Goal: Task Accomplishment & Management: Manage account settings

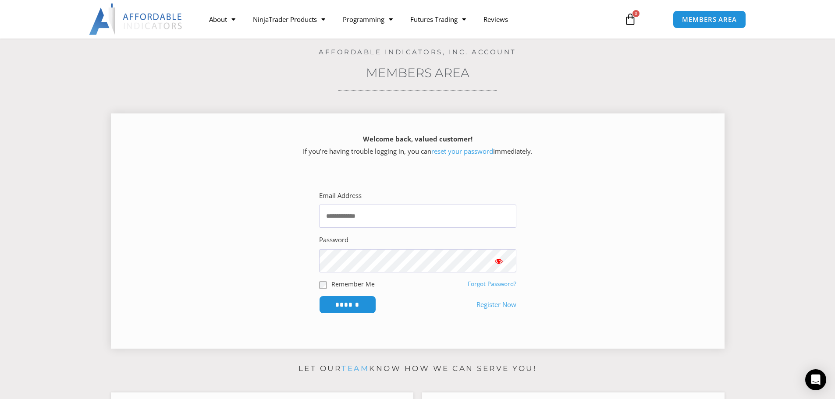
scroll to position [88, 0]
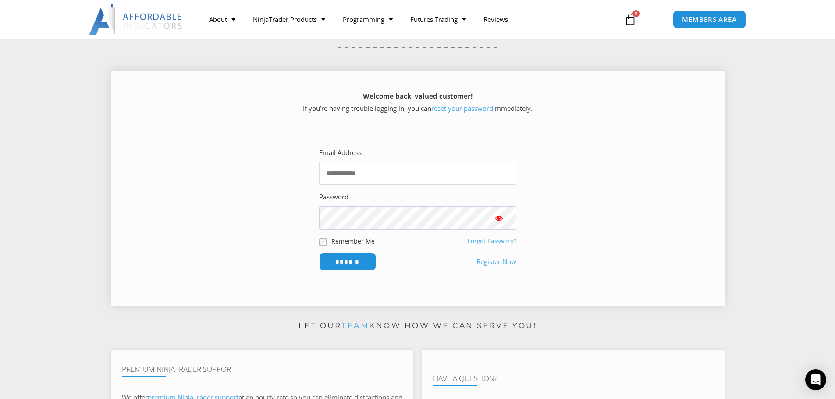
click at [363, 174] on input "Email Address" at bounding box center [417, 173] width 197 height 23
click at [383, 173] on input "Email Address" at bounding box center [417, 173] width 197 height 23
type input "**********"
click at [348, 266] on input "******" at bounding box center [347, 261] width 60 height 19
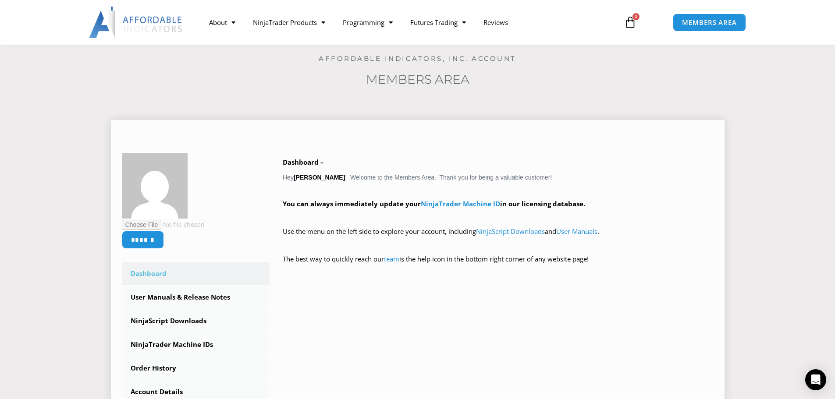
scroll to position [131, 0]
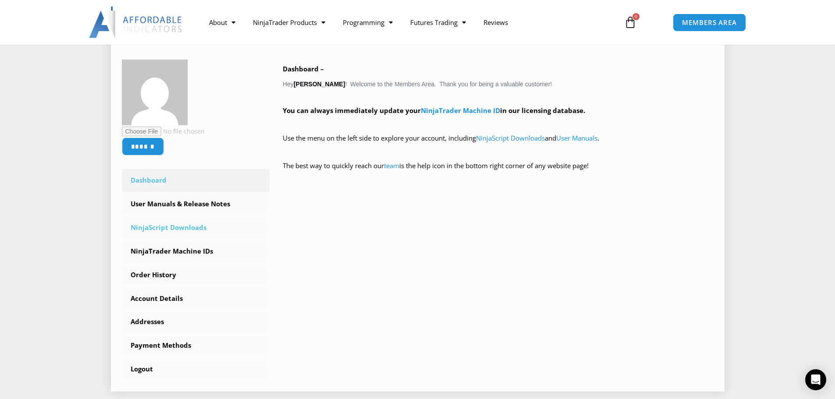
click at [162, 226] on link "NinjaScript Downloads" at bounding box center [196, 228] width 148 height 23
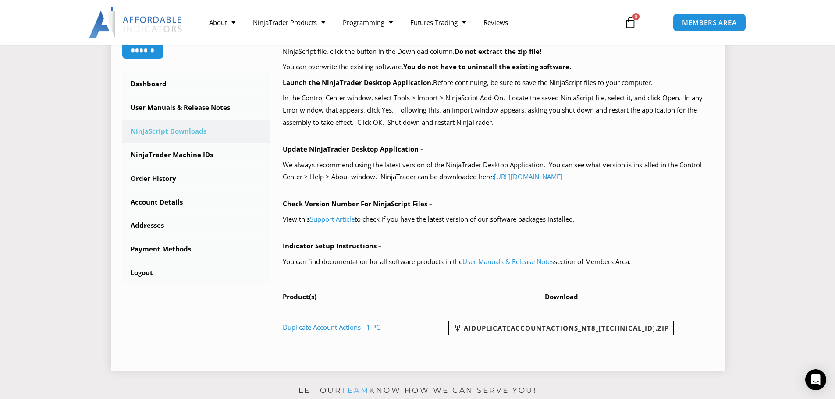
scroll to position [263, 0]
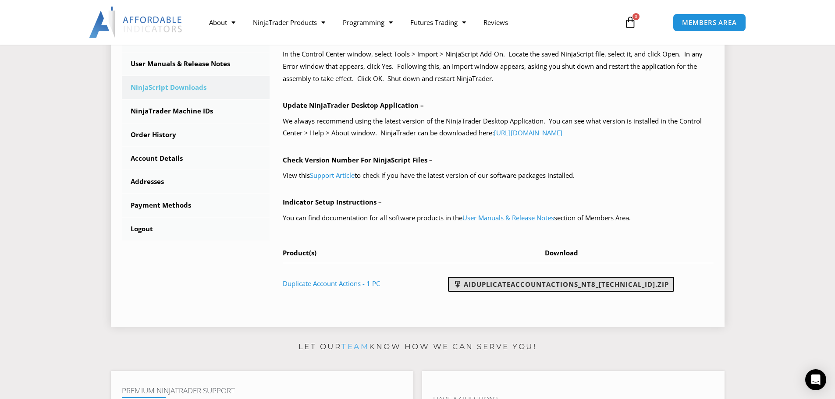
click at [514, 284] on link "AIDuplicateAccountActions_NT8_25.9.10.1.zip" at bounding box center [561, 284] width 226 height 15
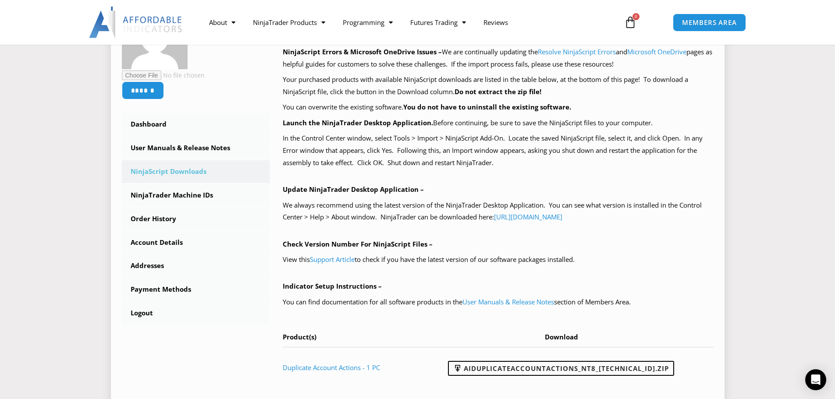
scroll to position [175, 0]
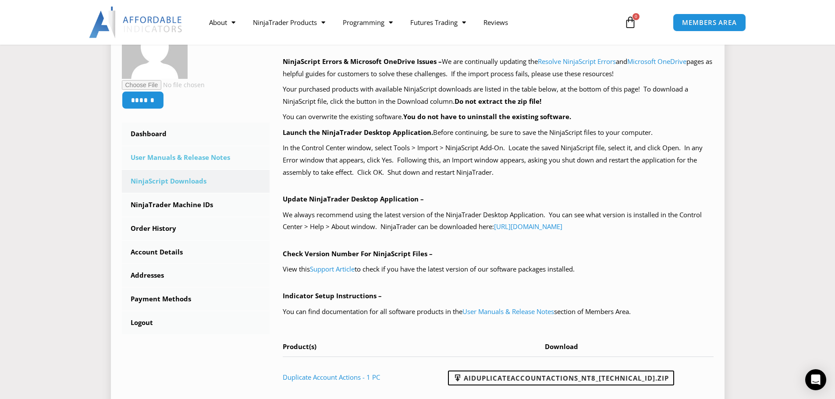
click at [184, 157] on link "User Manuals & Release Notes" at bounding box center [196, 157] width 148 height 23
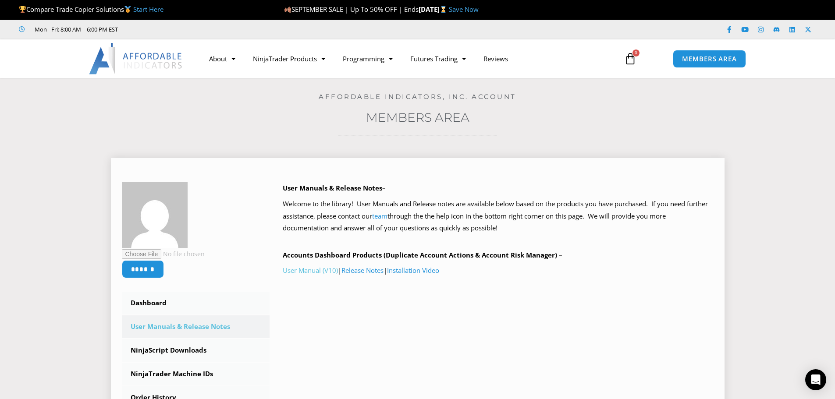
click at [300, 271] on link "User Manual (V10)" at bounding box center [310, 270] width 55 height 9
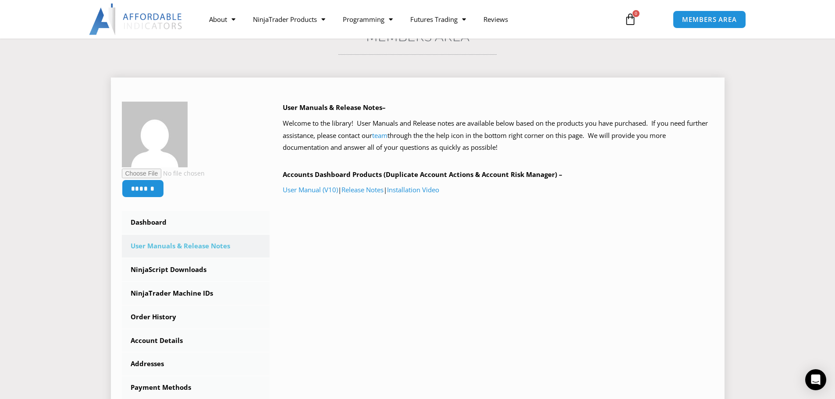
scroll to position [88, 0]
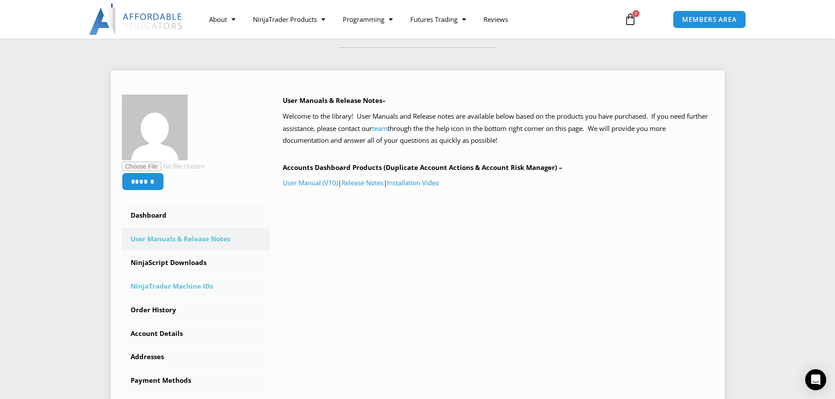
click at [194, 285] on link "NinjaTrader Machine IDs" at bounding box center [196, 286] width 148 height 23
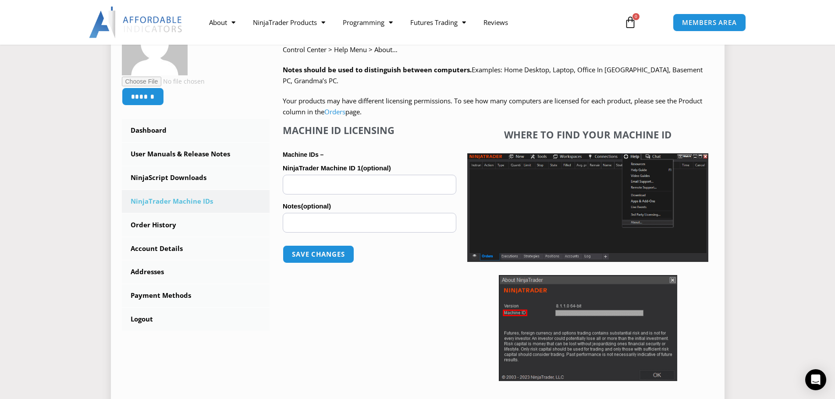
scroll to position [175, 0]
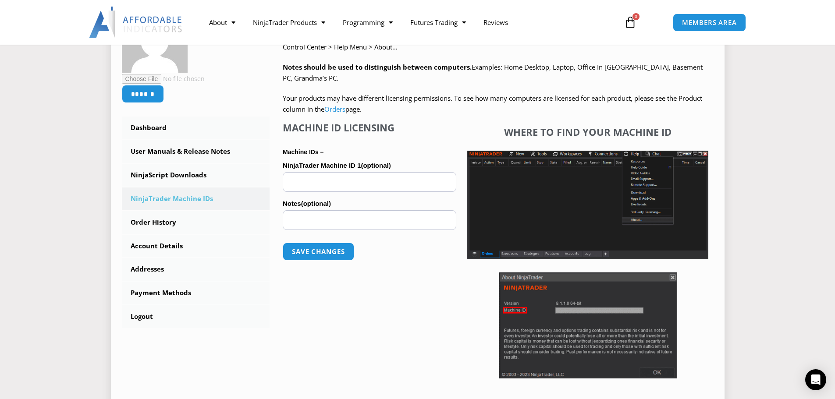
click at [337, 181] on input "NinjaTrader Machine ID 1 (optional)" at bounding box center [370, 182] width 174 height 20
paste input "**********"
type input "**********"
click at [327, 251] on button "Save changes" at bounding box center [318, 251] width 75 height 19
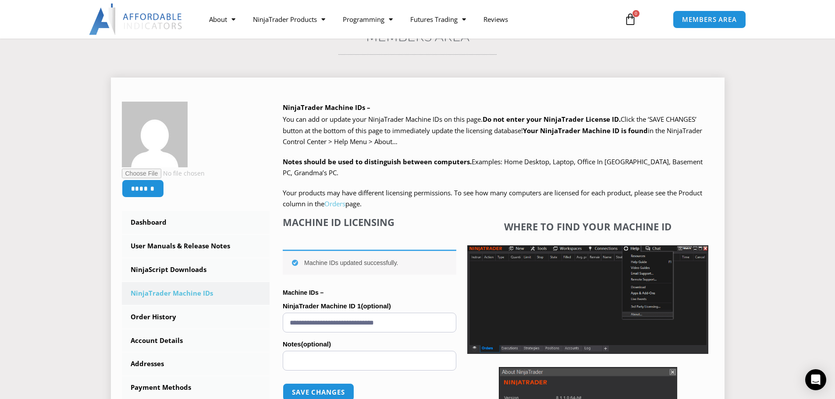
scroll to position [88, 0]
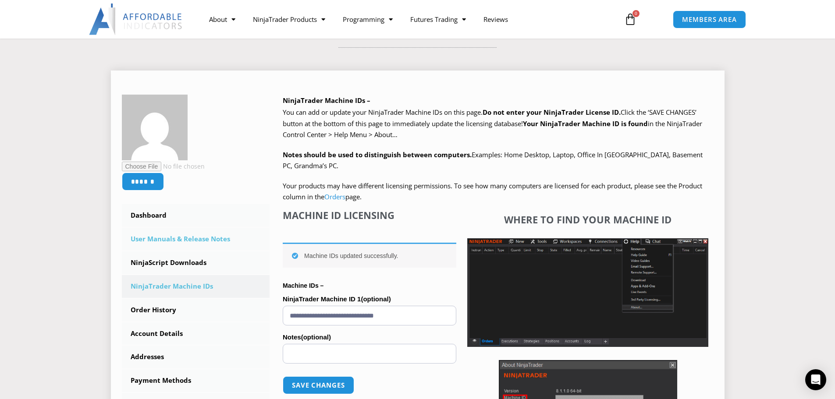
click at [185, 234] on link "User Manuals & Release Notes" at bounding box center [196, 239] width 148 height 23
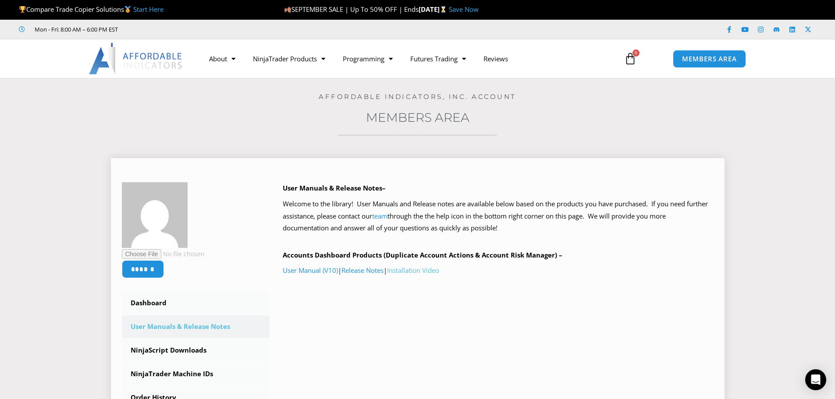
click at [421, 271] on link "Installation Video" at bounding box center [413, 270] width 52 height 9
